Goal: Use online tool/utility: Use online tool/utility

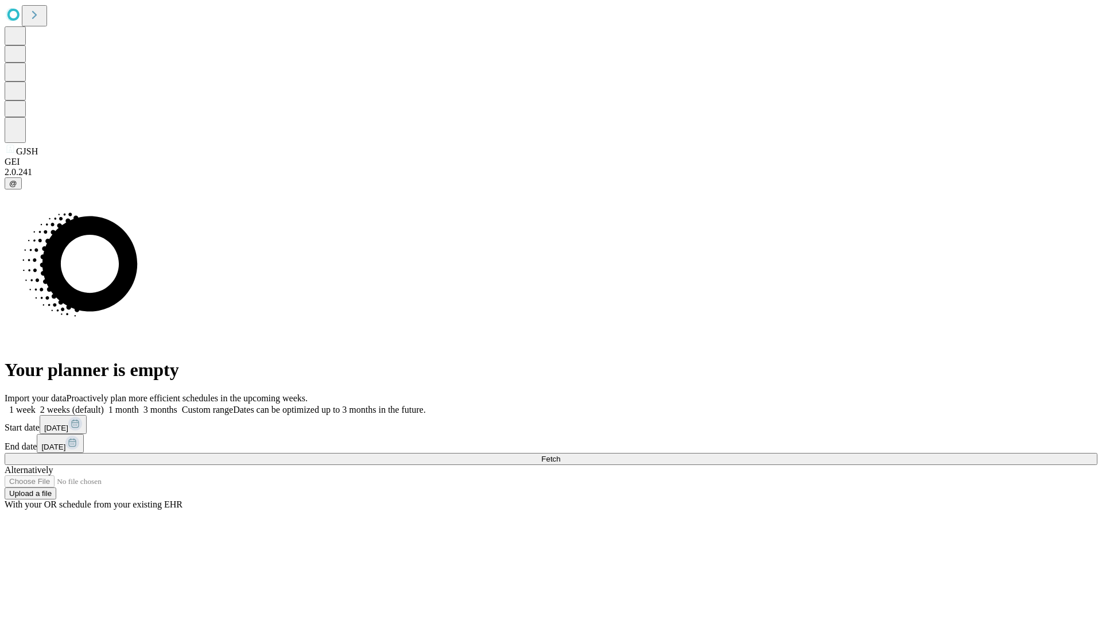
click at [560, 455] on span "Fetch" at bounding box center [550, 459] width 19 height 9
